Goal: Task Accomplishment & Management: Use online tool/utility

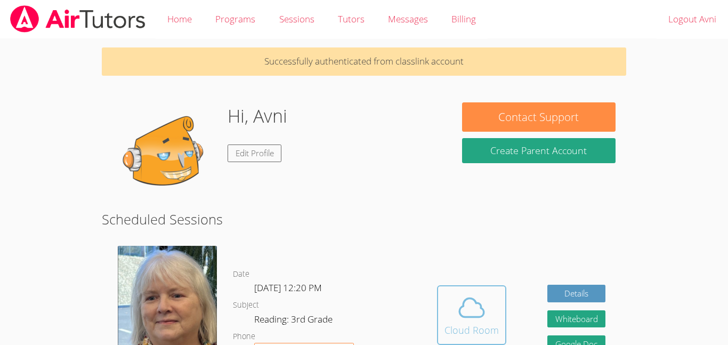
click at [461, 302] on icon at bounding box center [472, 307] width 30 height 30
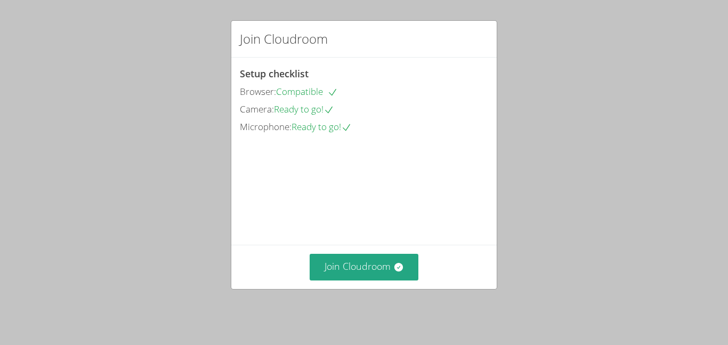
click at [461, 302] on div "Join Cloudroom Setup checklist Browser: Compatible Camera: Ready to go! Microph…" at bounding box center [364, 172] width 728 height 345
click at [392, 262] on button "Join Cloudroom" at bounding box center [364, 267] width 109 height 26
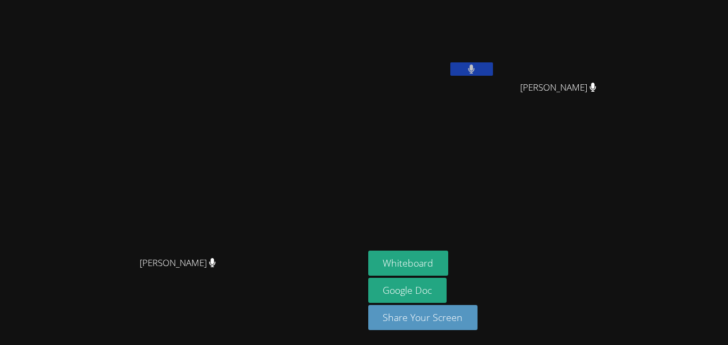
click at [495, 58] on video at bounding box center [431, 39] width 127 height 71
click at [475, 69] on icon at bounding box center [471, 68] width 6 height 9
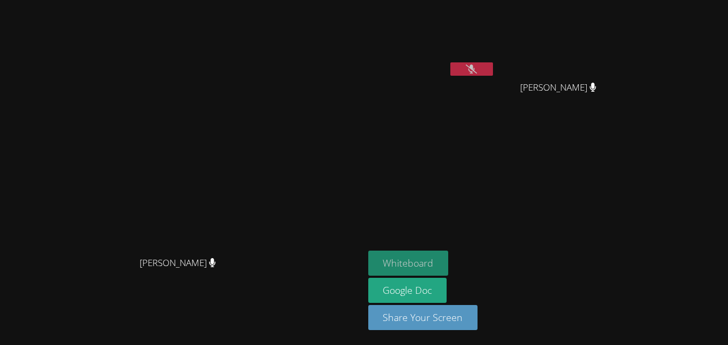
click at [449, 265] on button "Whiteboard" at bounding box center [408, 262] width 80 height 25
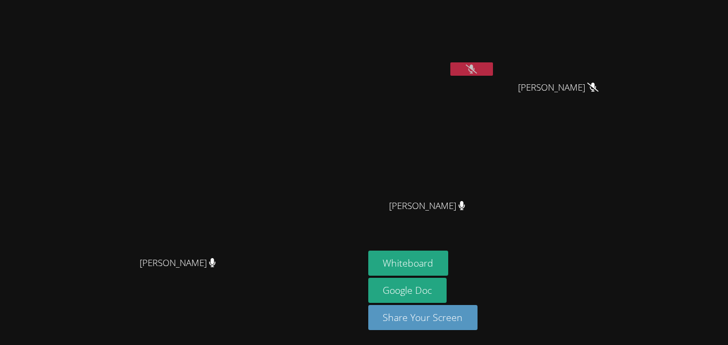
click at [493, 63] on button at bounding box center [471, 68] width 43 height 13
click at [493, 68] on button at bounding box center [471, 68] width 43 height 13
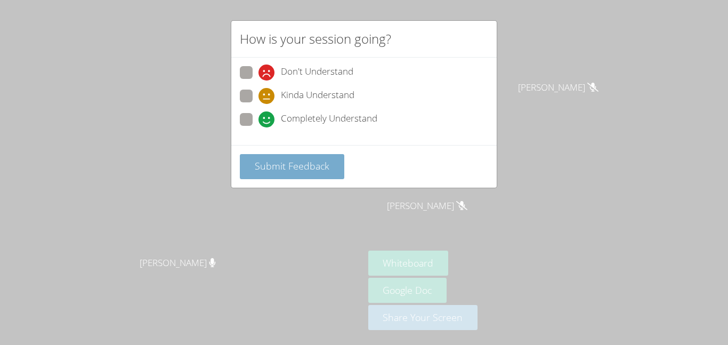
click at [321, 159] on span "Submit Feedback" at bounding box center [292, 165] width 75 height 13
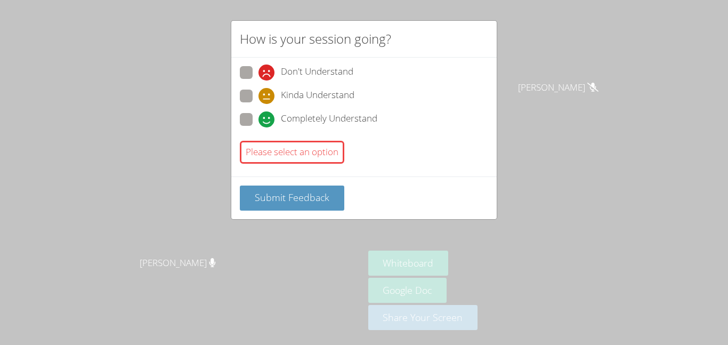
click at [294, 119] on span "Completely Understand" at bounding box center [329, 119] width 96 height 16
click at [267, 119] on input "Completely Understand" at bounding box center [262, 117] width 9 height 9
radio input "true"
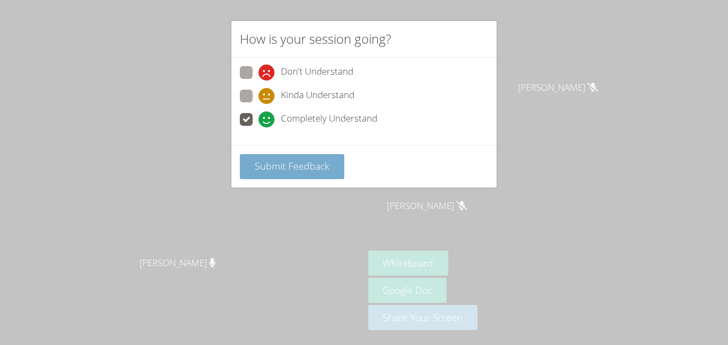
click at [309, 158] on button "Submit Feedback" at bounding box center [292, 166] width 104 height 25
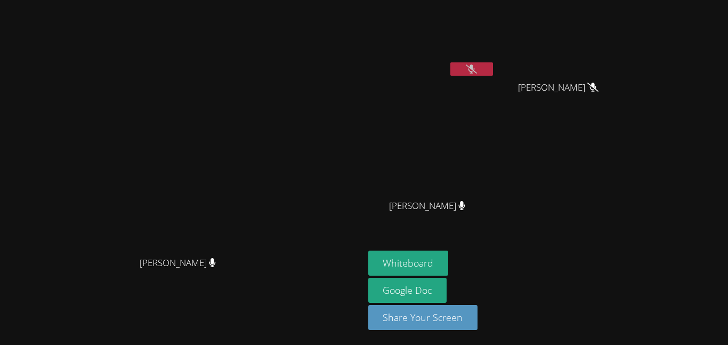
drag, startPoint x: 685, startPoint y: 86, endPoint x: 693, endPoint y: 90, distance: 9.1
click at [598, 90] on span "Dallas Robinson" at bounding box center [558, 87] width 80 height 15
click at [465, 209] on icon at bounding box center [462, 205] width 6 height 9
drag, startPoint x: 523, startPoint y: 200, endPoint x: 555, endPoint y: 201, distance: 32.5
click at [495, 201] on div "Bryce Harris" at bounding box center [431, 215] width 127 height 43
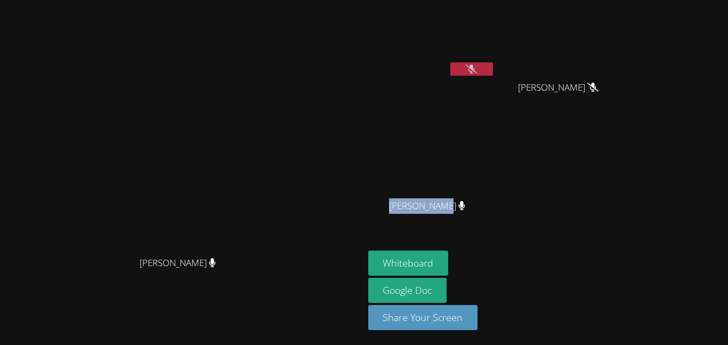
drag, startPoint x: 495, startPoint y: 207, endPoint x: 543, endPoint y: 205, distance: 48.0
click at [465, 205] on span "Bryce Harris" at bounding box center [427, 205] width 76 height 15
